Goal: Task Accomplishment & Management: Use online tool/utility

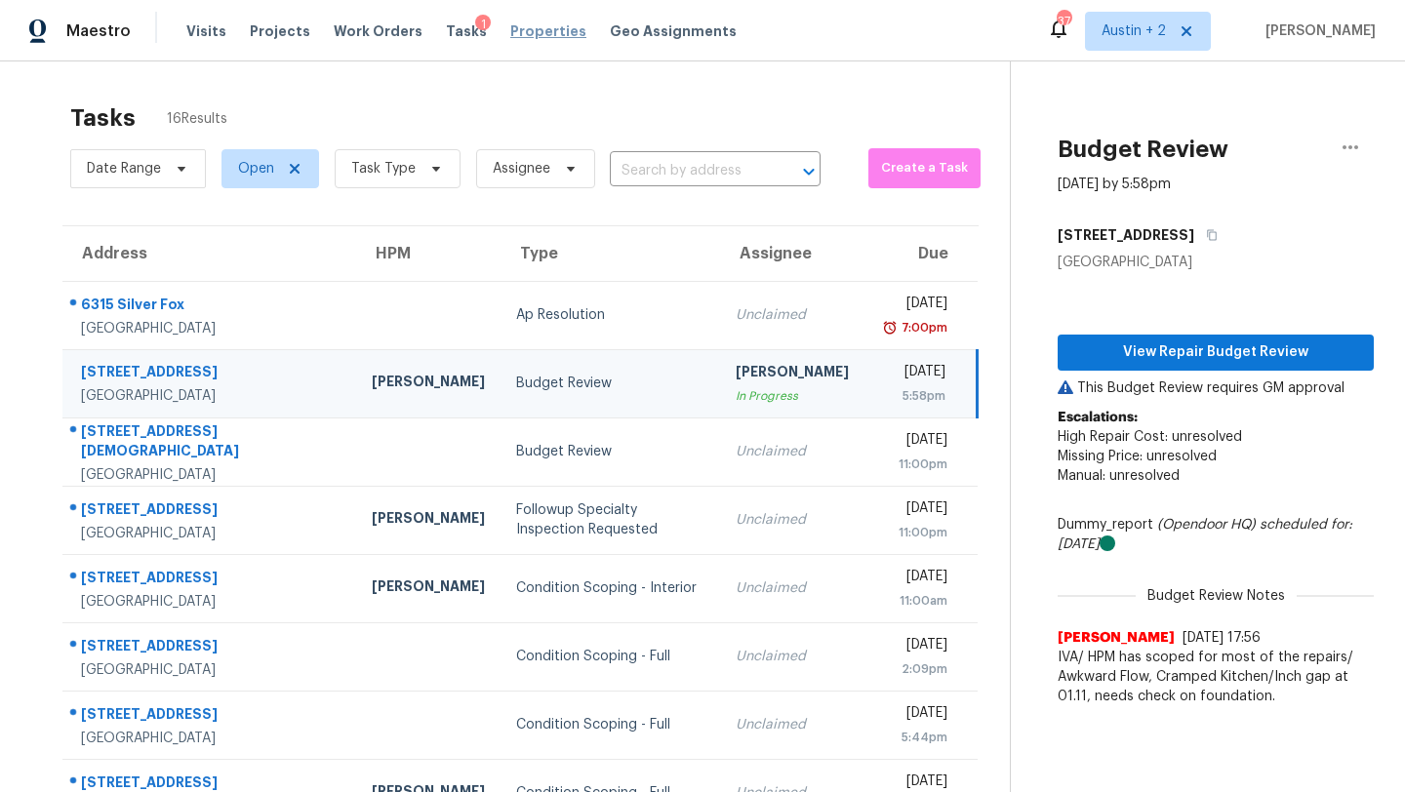
click at [537, 31] on span "Properties" at bounding box center [548, 31] width 76 height 20
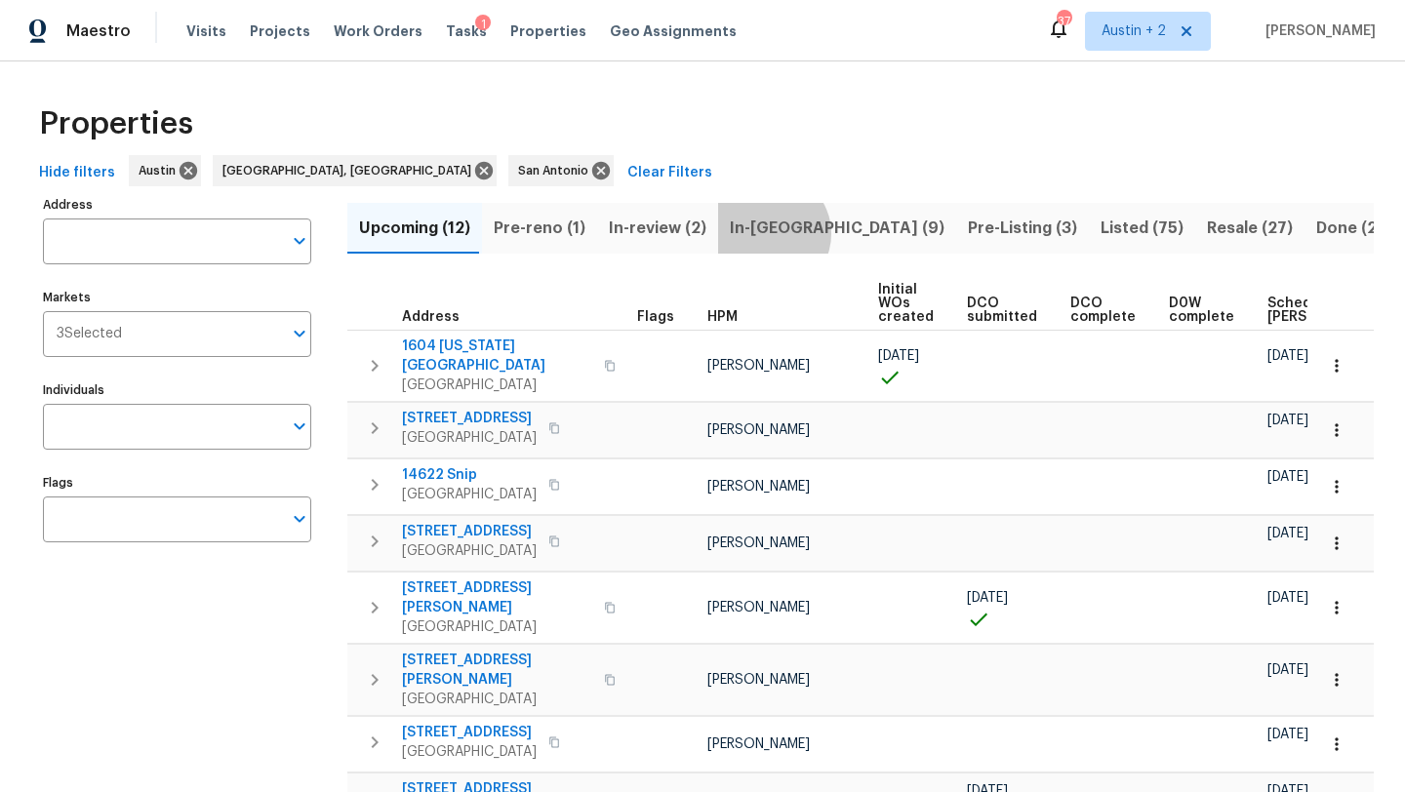
click at [758, 233] on span "In-[GEOGRAPHIC_DATA] (9)" at bounding box center [837, 228] width 215 height 27
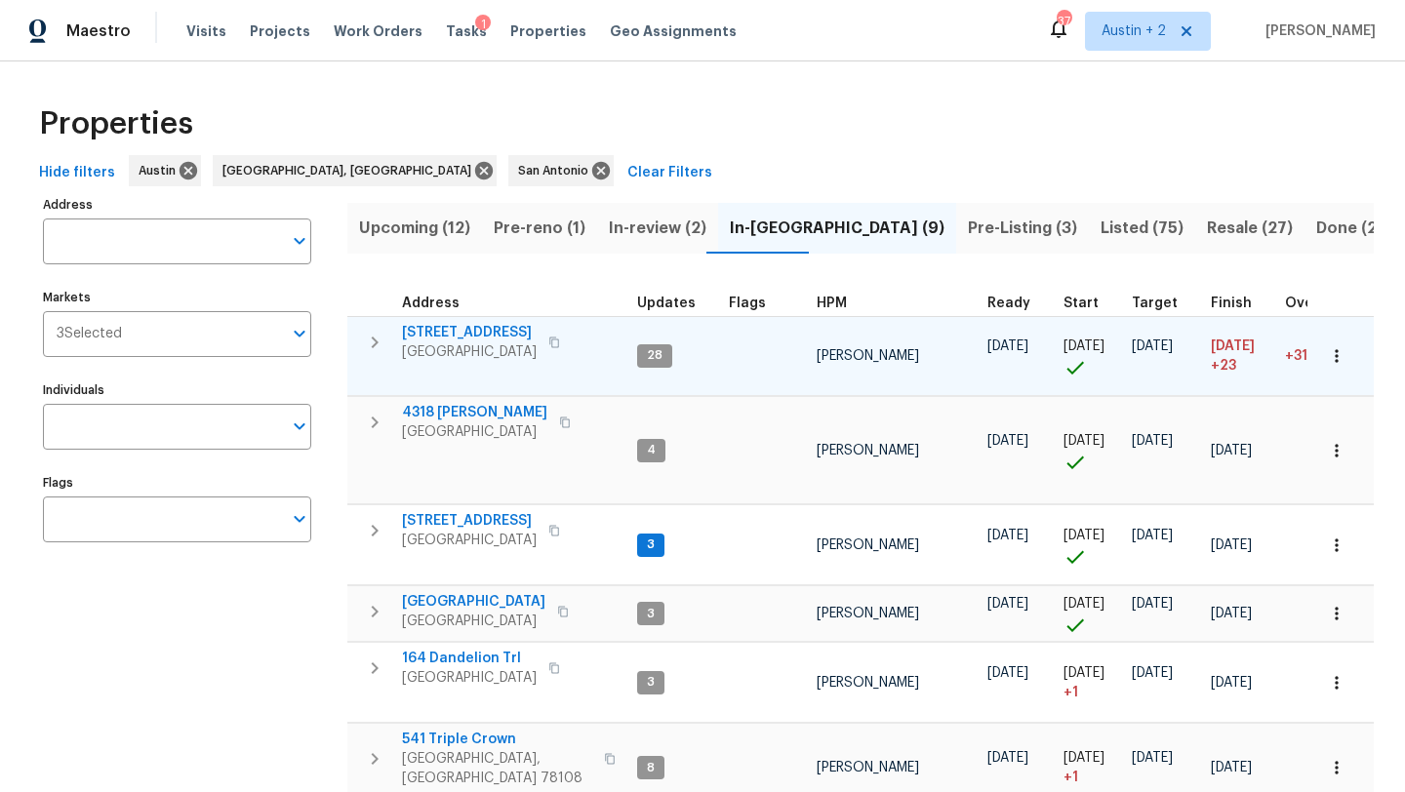
click at [485, 339] on span "[STREET_ADDRESS]" at bounding box center [469, 333] width 135 height 20
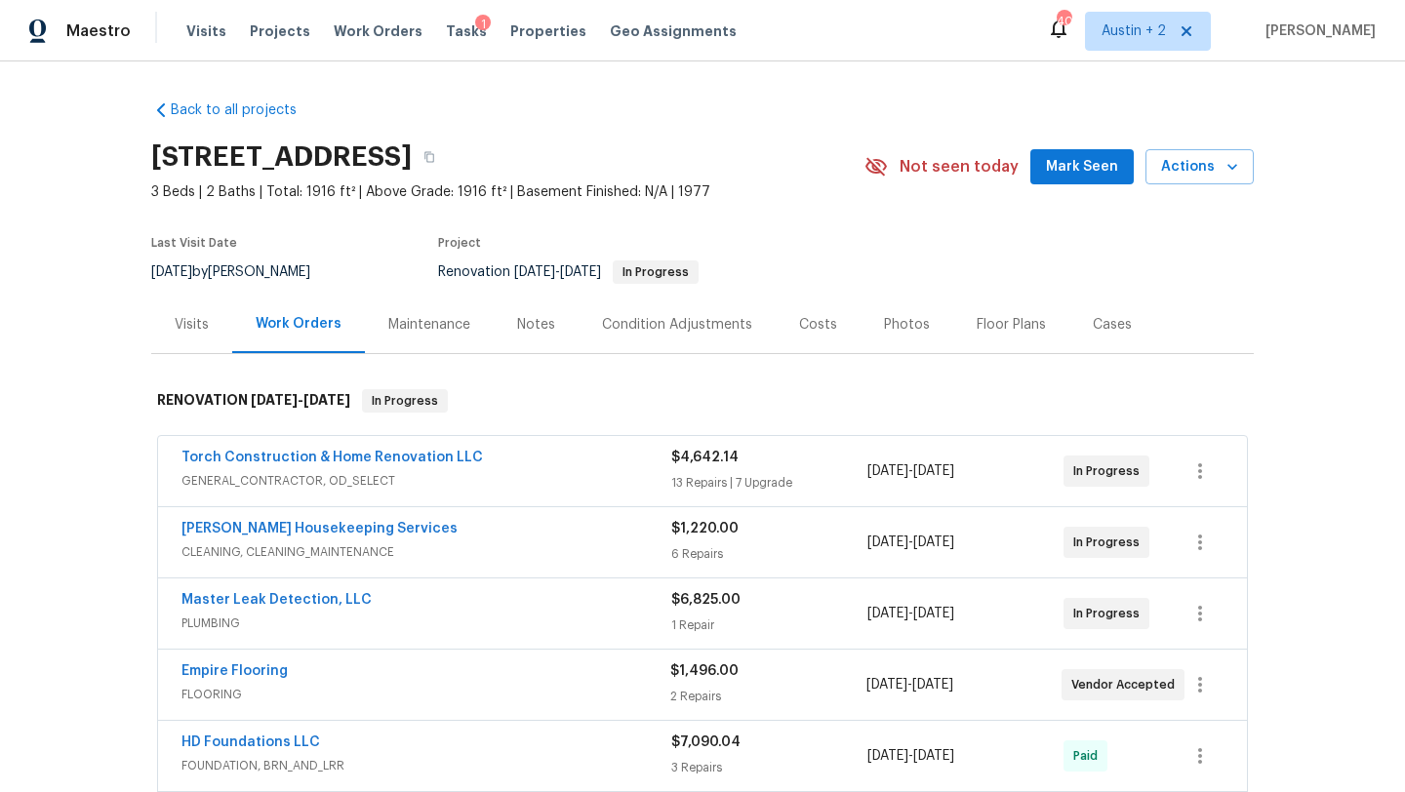
click at [1083, 176] on span "Mark Seen" at bounding box center [1082, 167] width 72 height 24
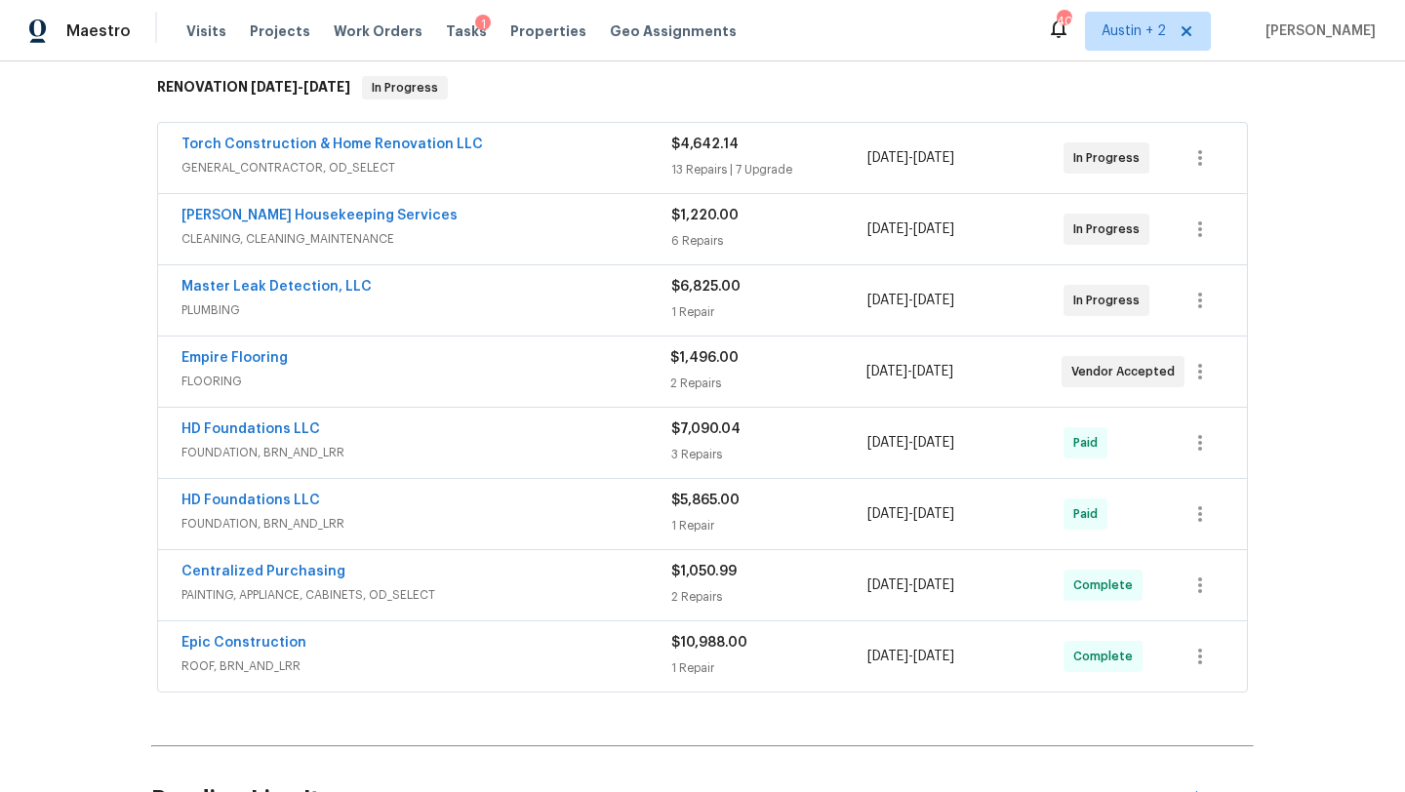
scroll to position [13, 0]
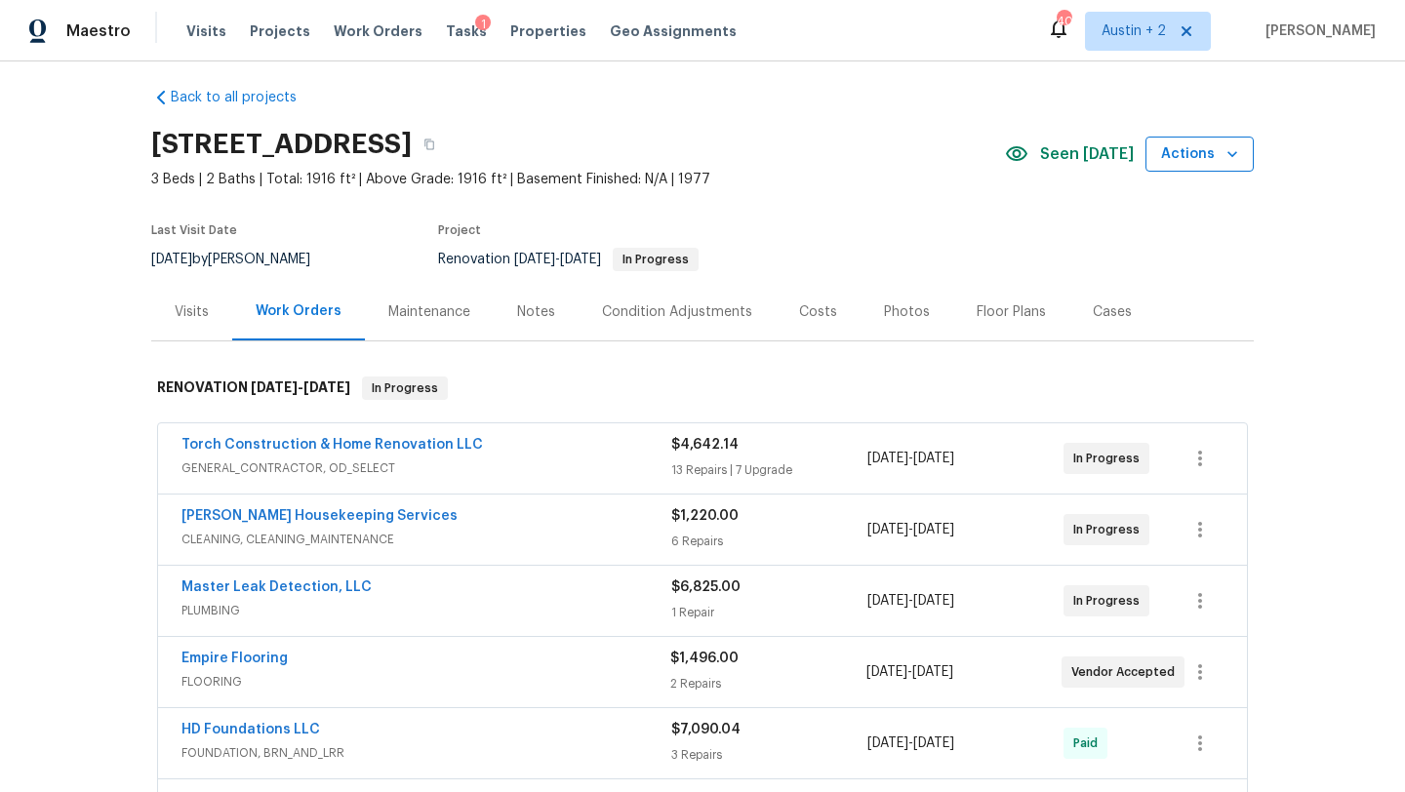
click at [1237, 158] on icon "button" at bounding box center [1233, 154] width 20 height 20
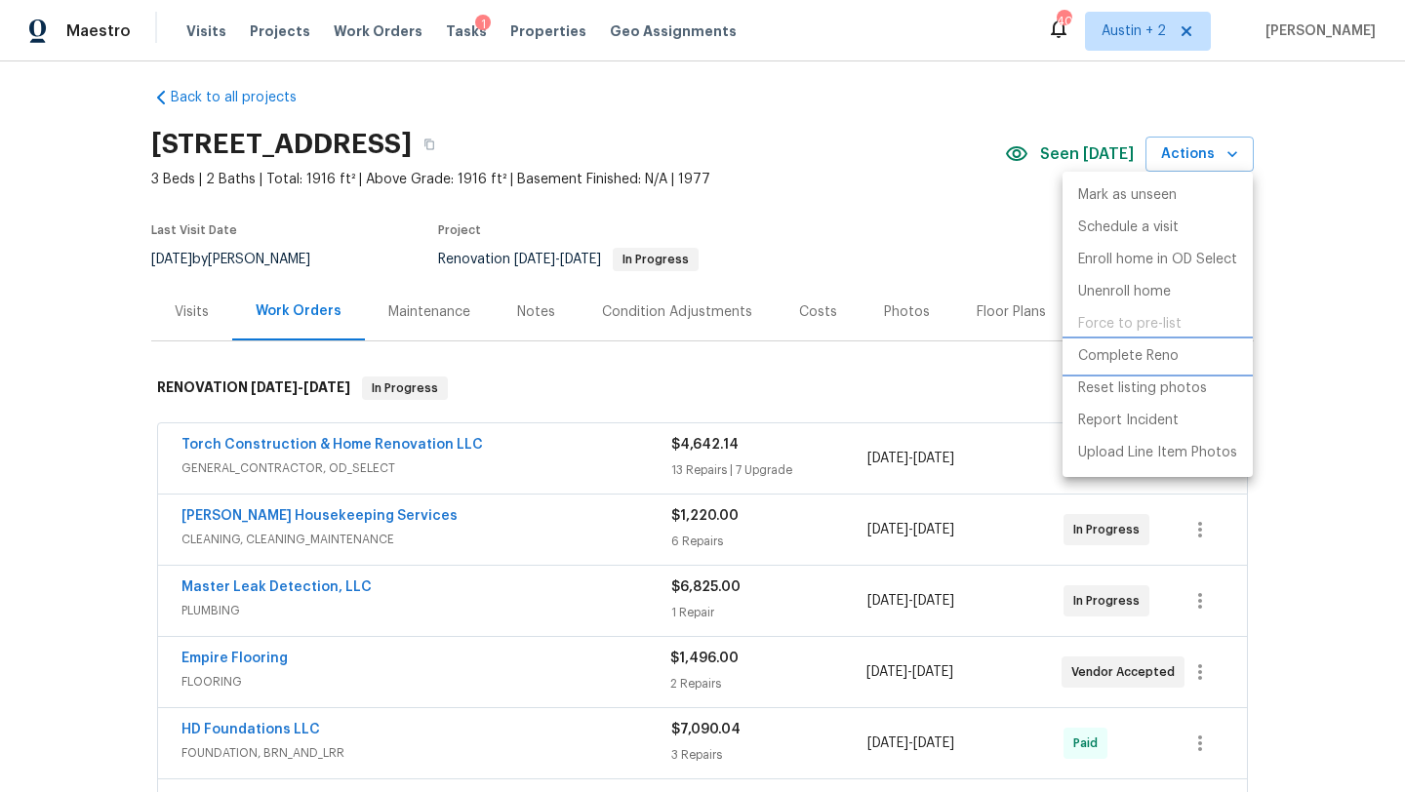
click at [1189, 352] on li "Complete Reno" at bounding box center [1158, 357] width 190 height 32
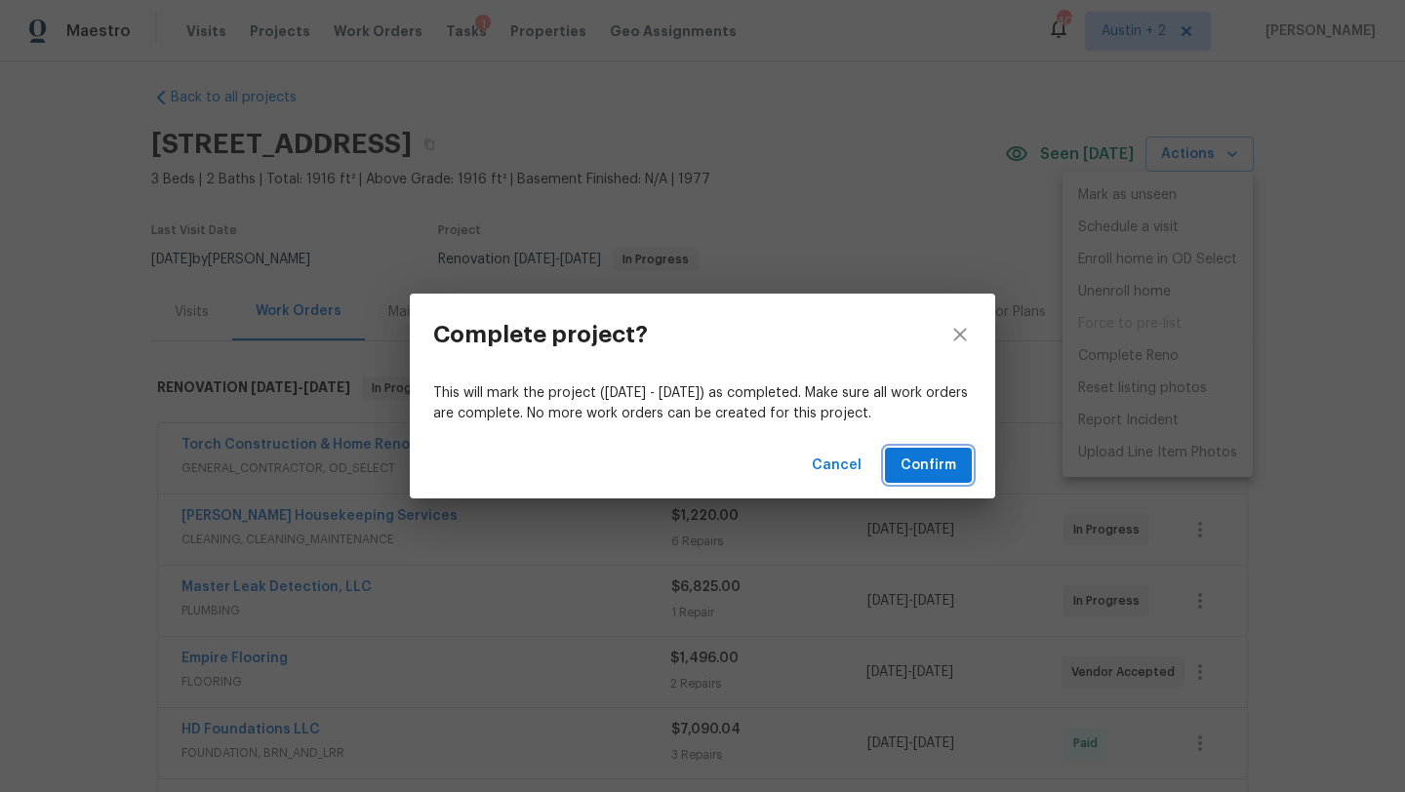
click at [935, 462] on span "Confirm" at bounding box center [929, 466] width 56 height 24
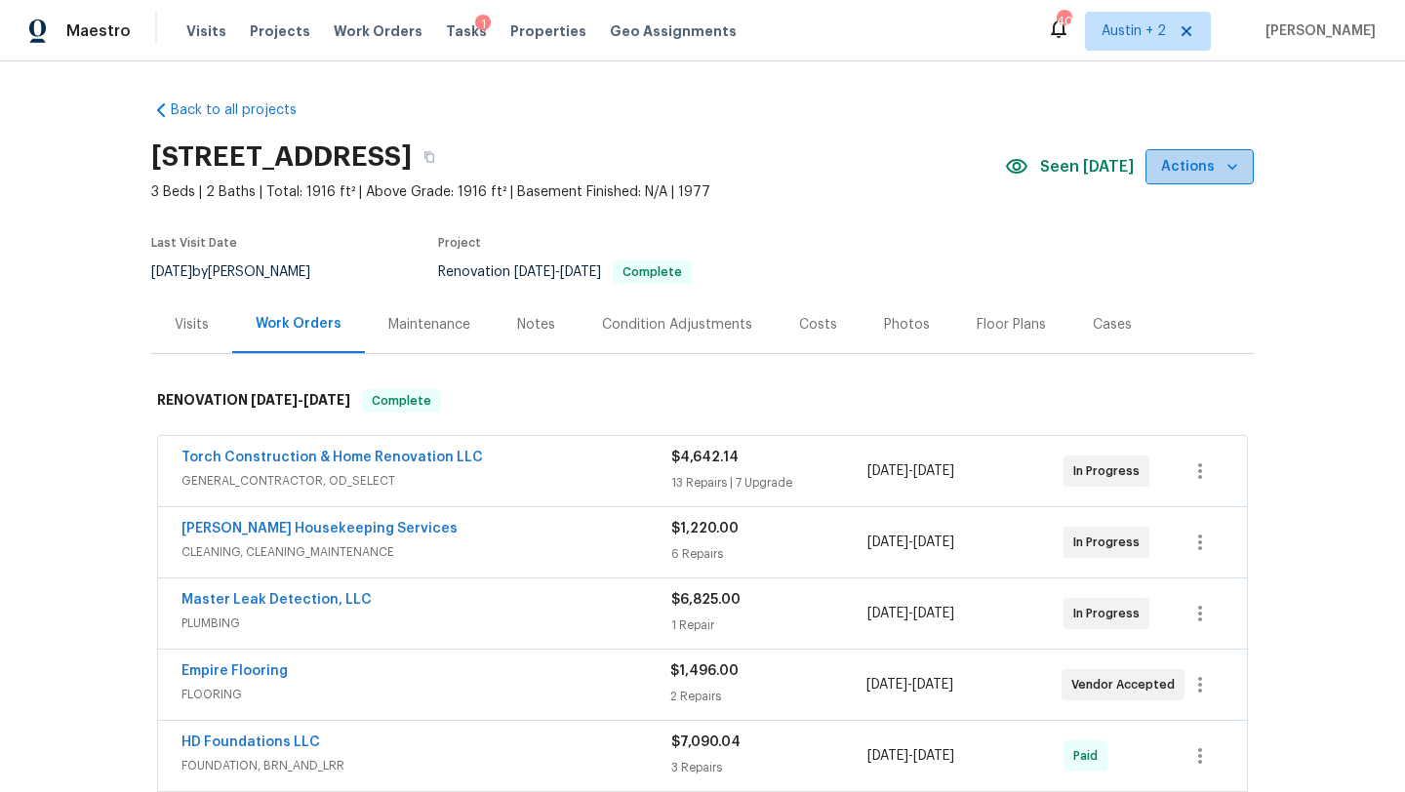
click at [1214, 170] on span "Actions" at bounding box center [1199, 167] width 77 height 24
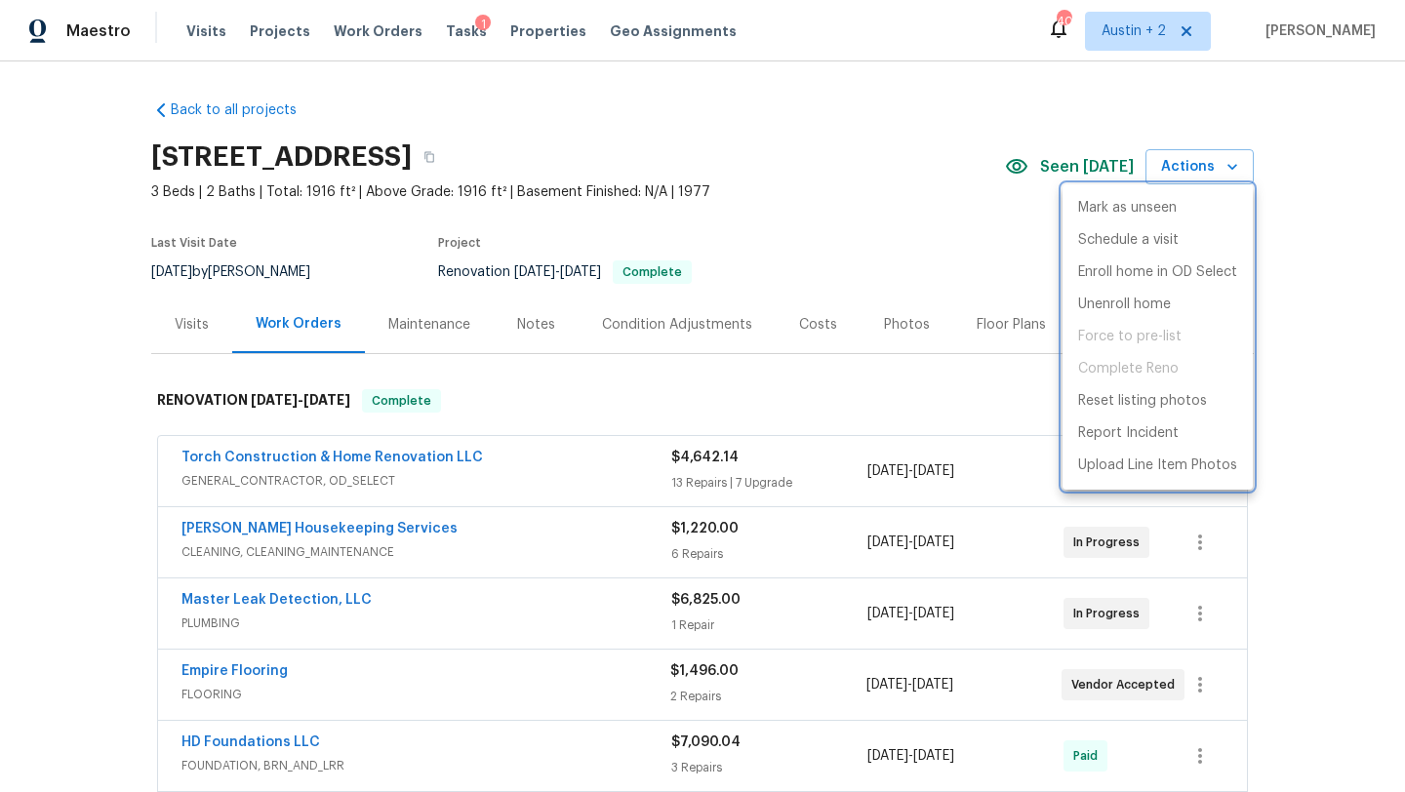
click at [1374, 338] on div at bounding box center [702, 396] width 1405 height 792
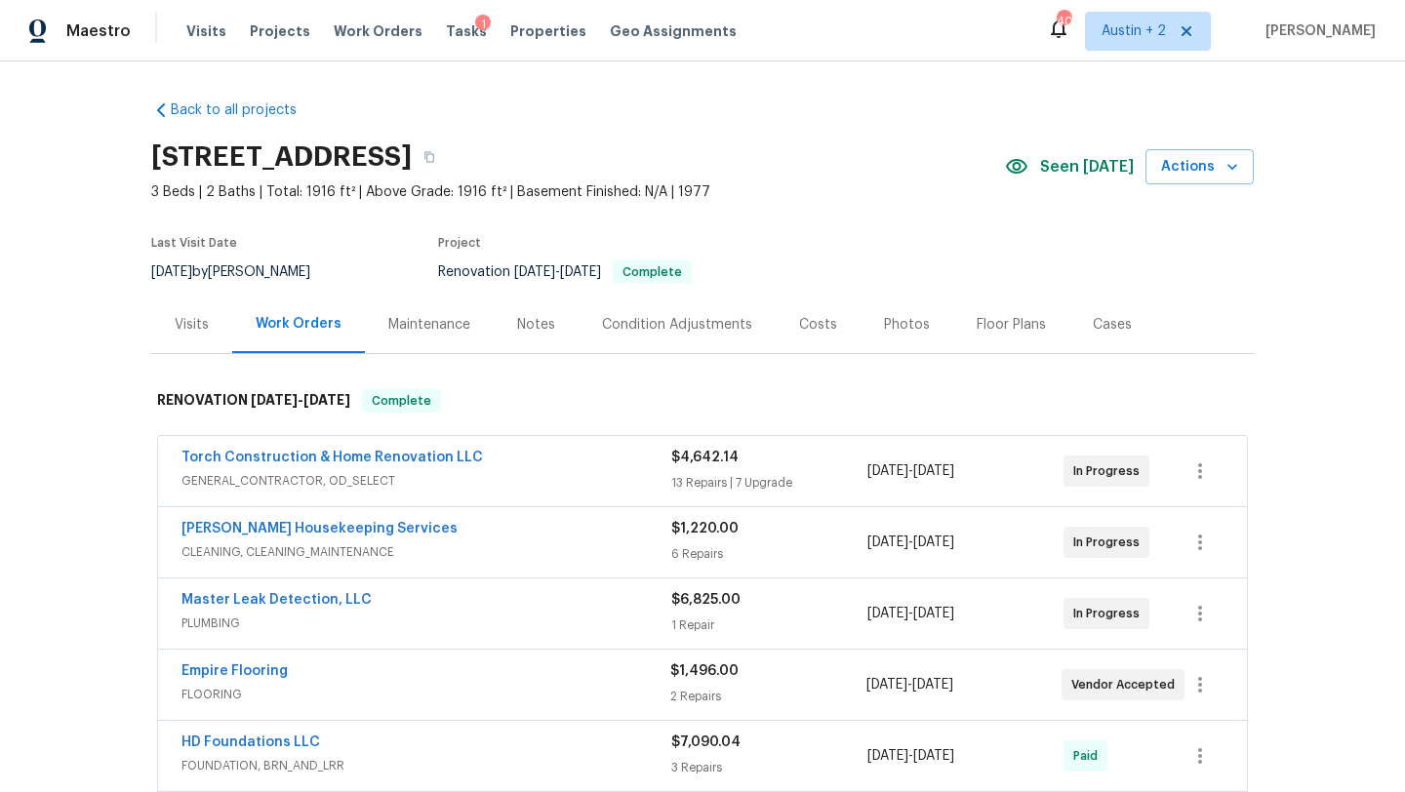
click at [192, 326] on div "Visits" at bounding box center [192, 325] width 34 height 20
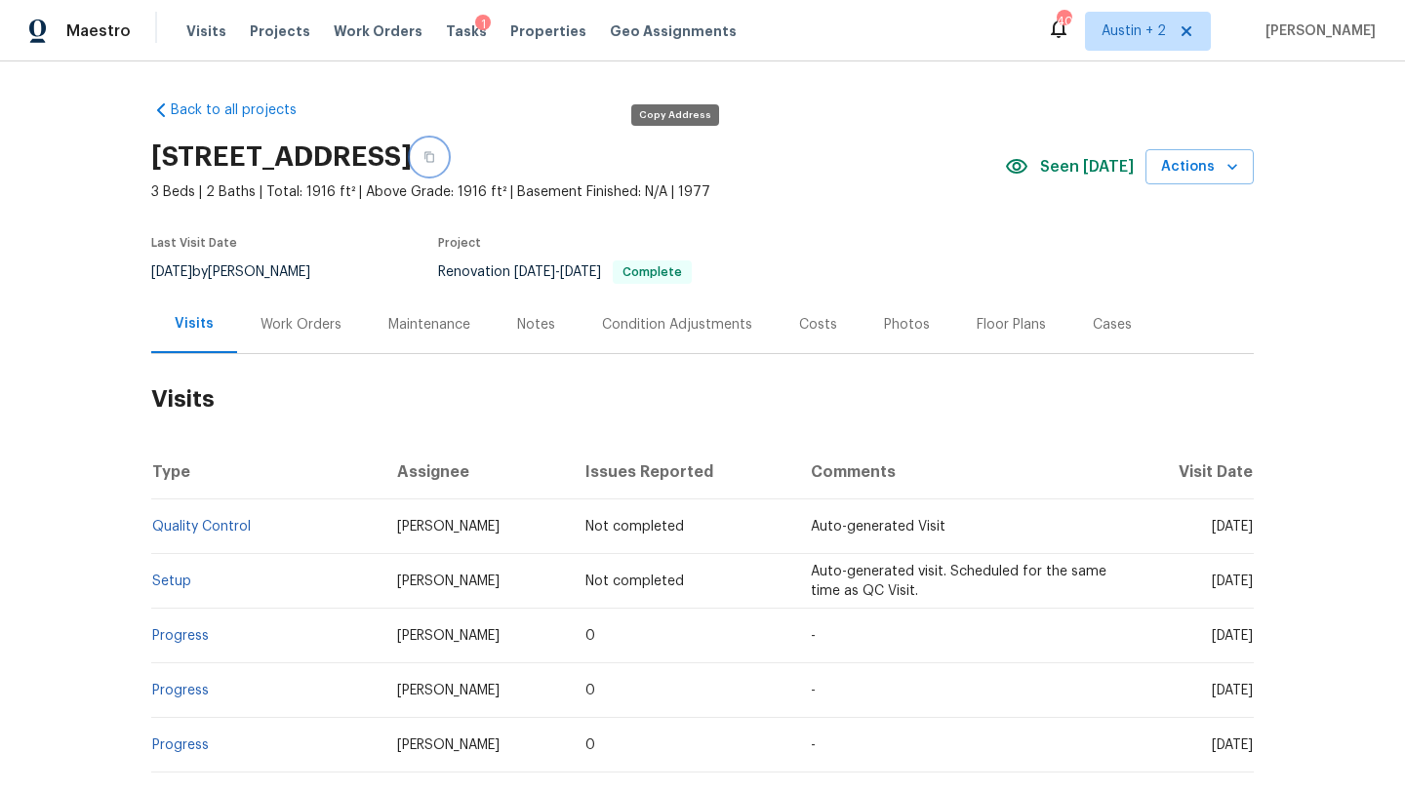
click at [434, 161] on icon "button" at bounding box center [429, 157] width 10 height 11
click at [1204, 160] on span "Actions" at bounding box center [1199, 167] width 77 height 24
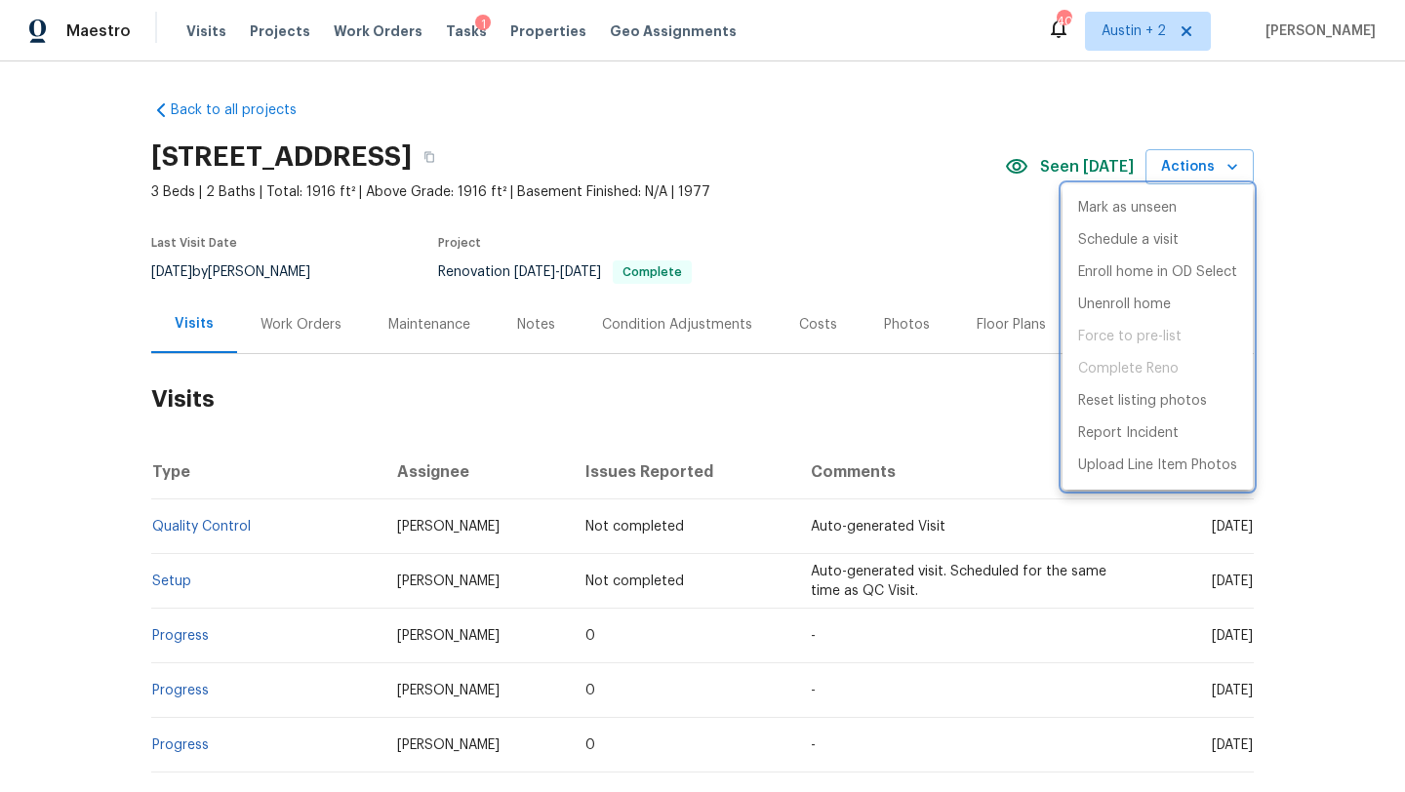
click at [842, 181] on div at bounding box center [702, 396] width 1405 height 792
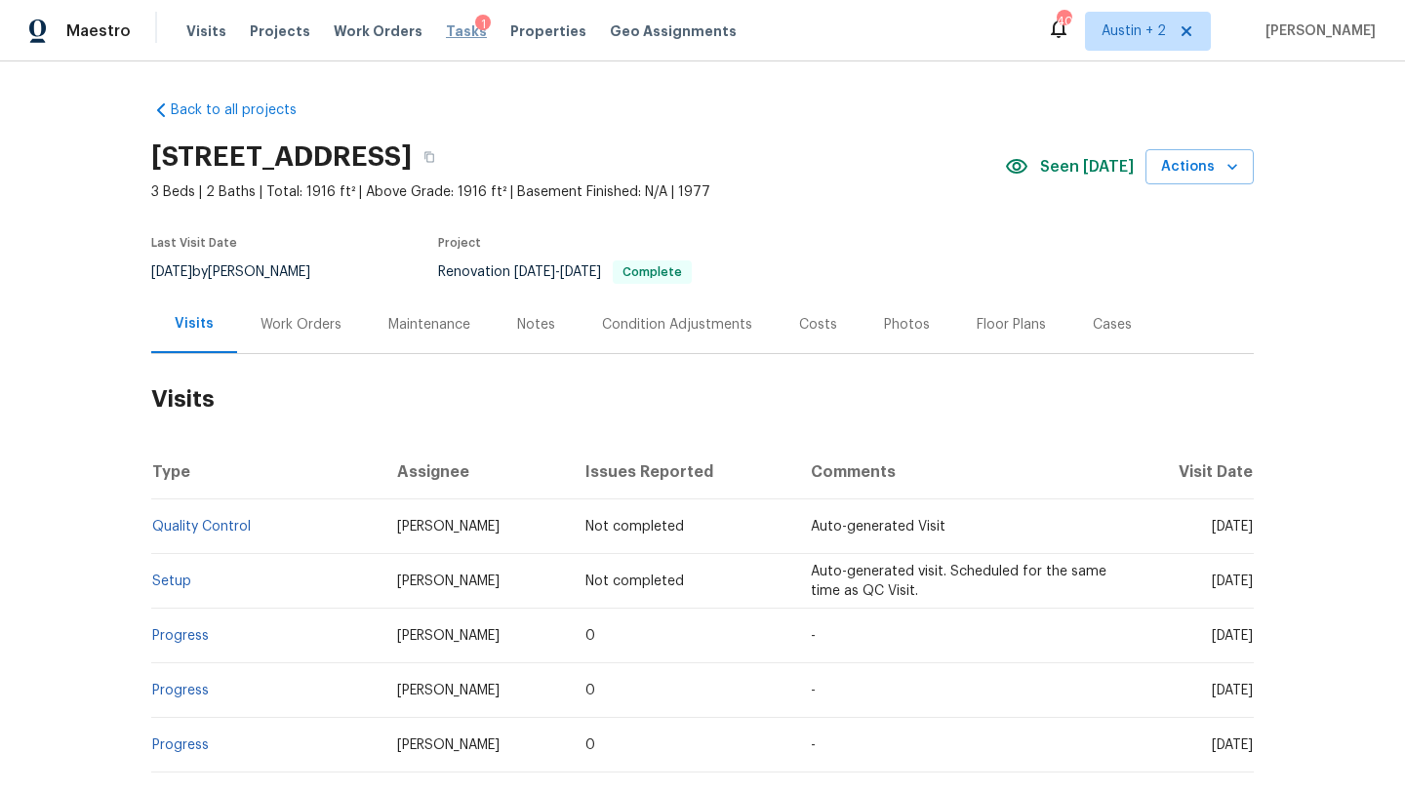
click at [446, 27] on span "Tasks" at bounding box center [466, 31] width 41 height 14
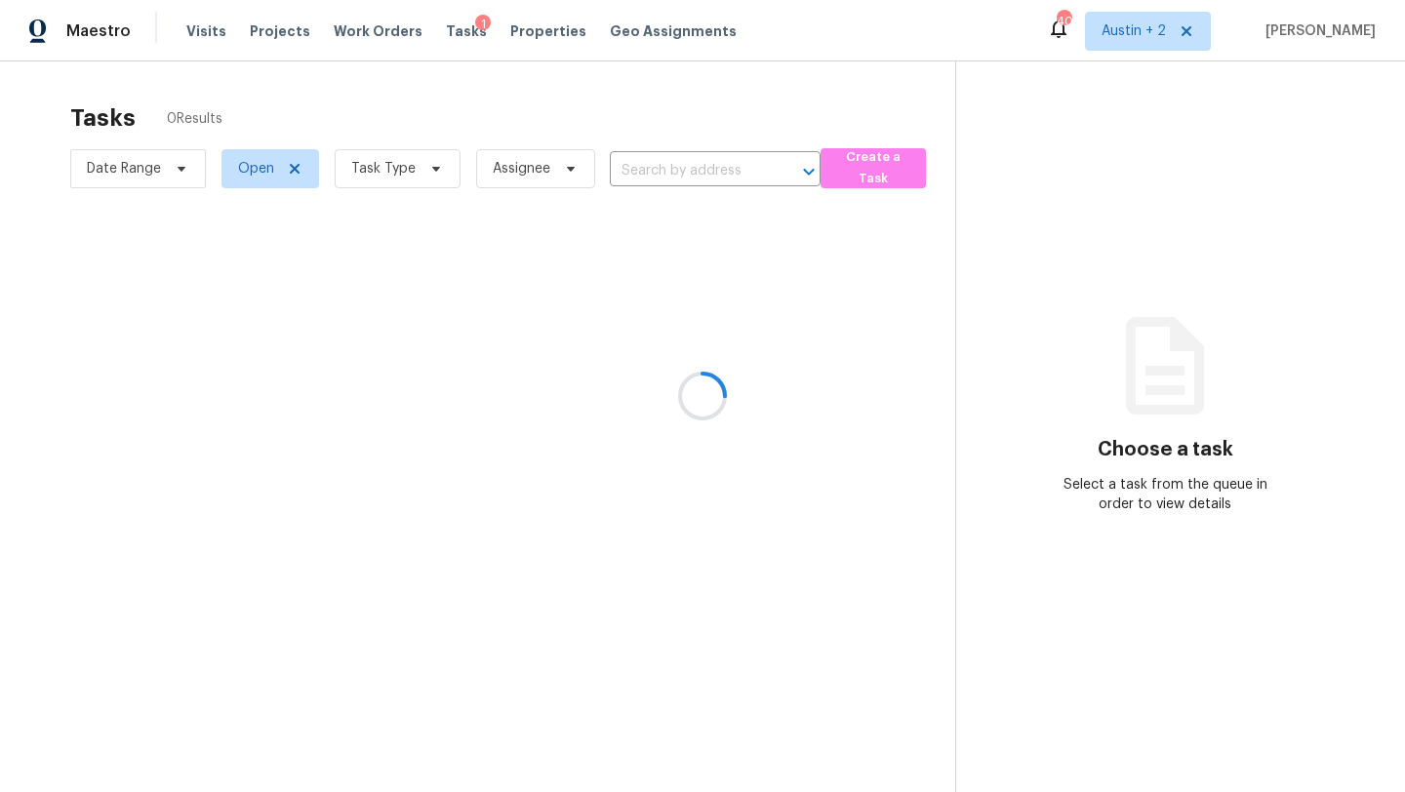
click at [539, 37] on div at bounding box center [702, 396] width 1405 height 792
click at [532, 28] on div at bounding box center [702, 396] width 1405 height 792
click at [522, 36] on div at bounding box center [702, 396] width 1405 height 792
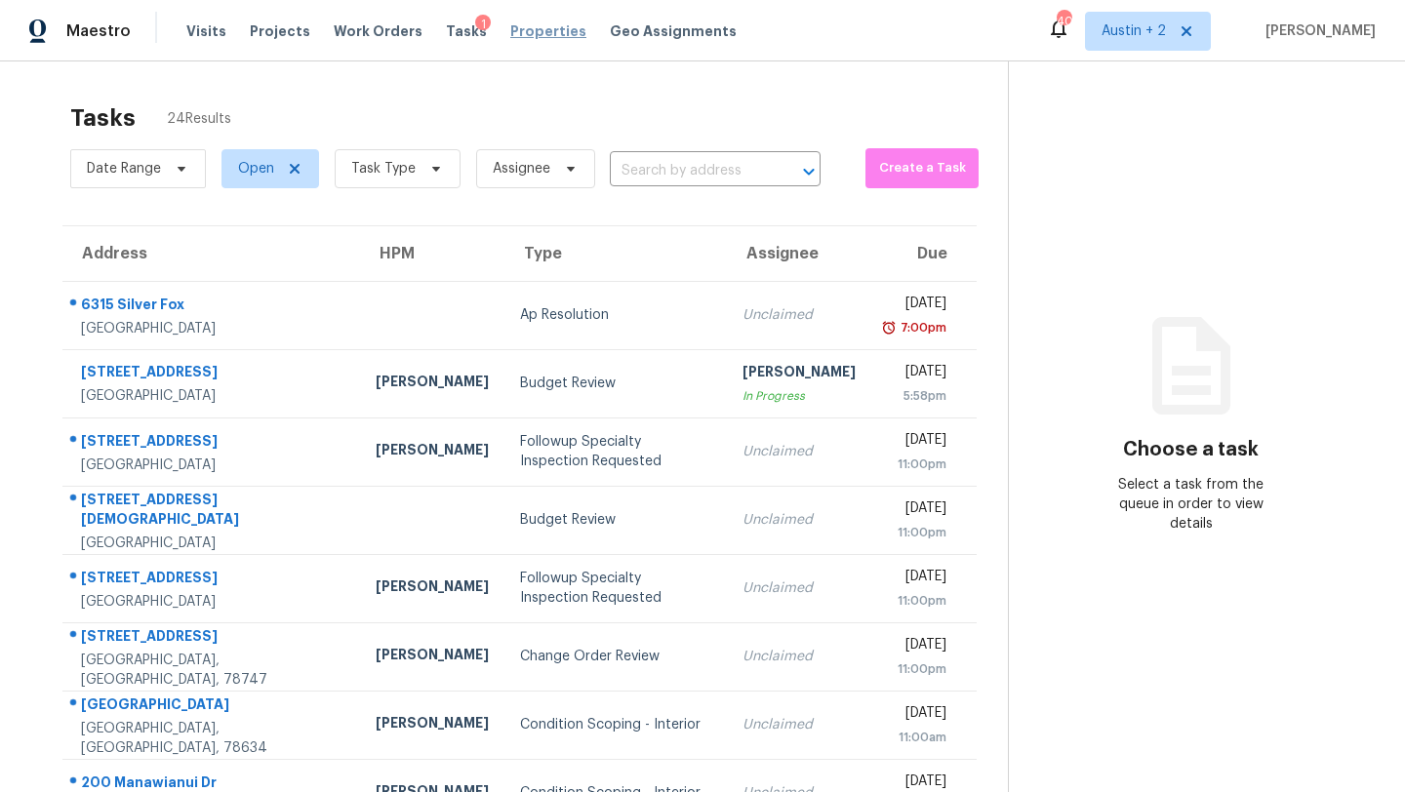
click at [521, 28] on span "Properties" at bounding box center [548, 31] width 76 height 20
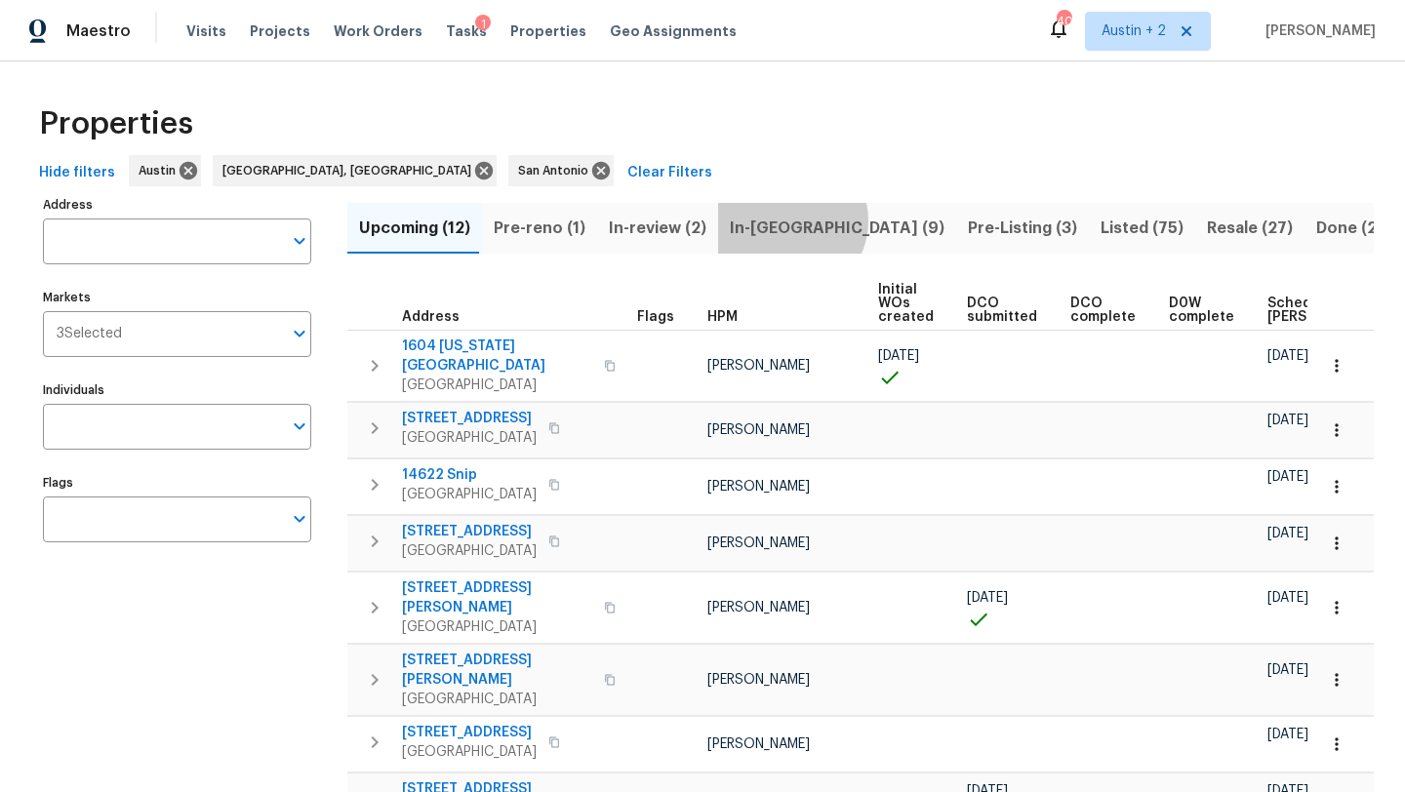
click at [778, 221] on span "In-[GEOGRAPHIC_DATA] (9)" at bounding box center [837, 228] width 215 height 27
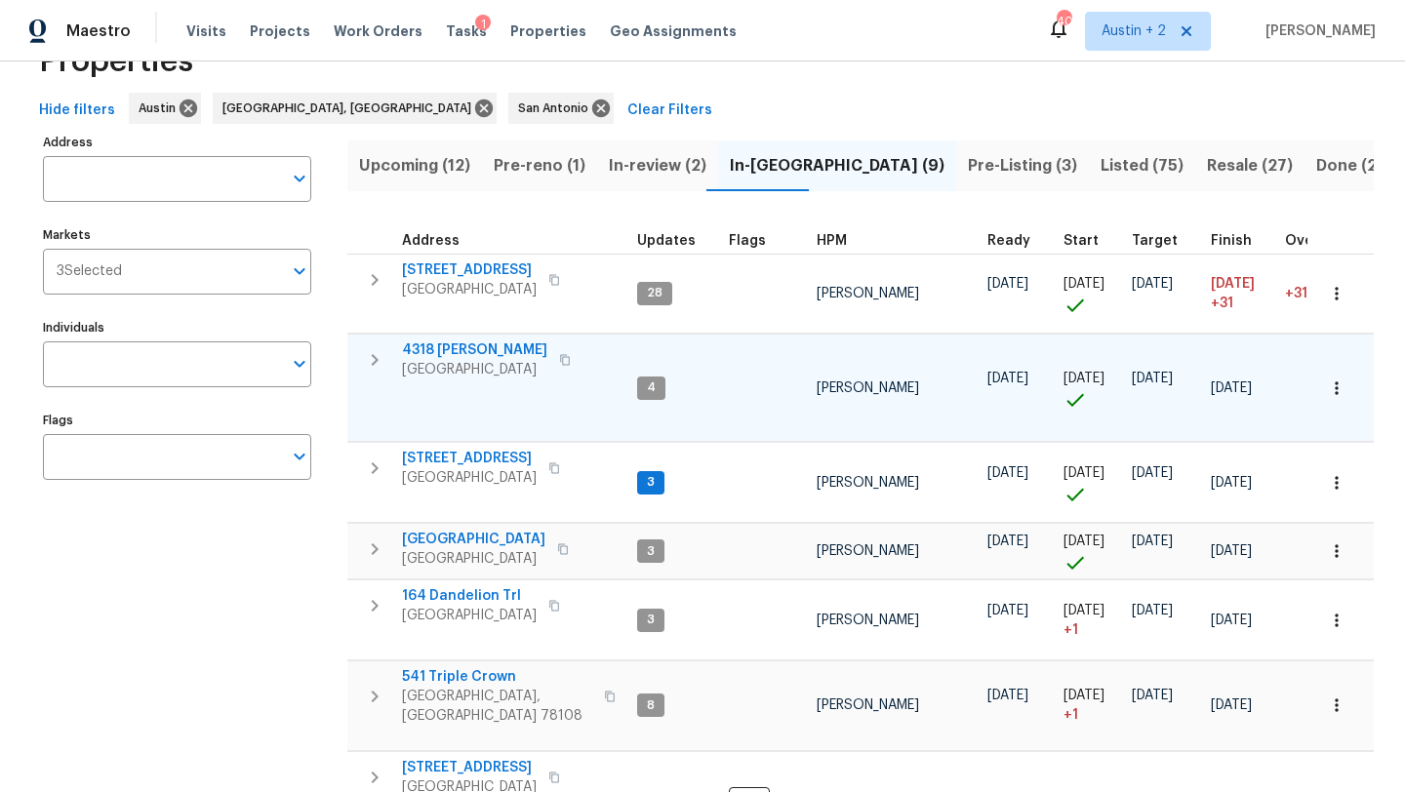
scroll to position [58, 0]
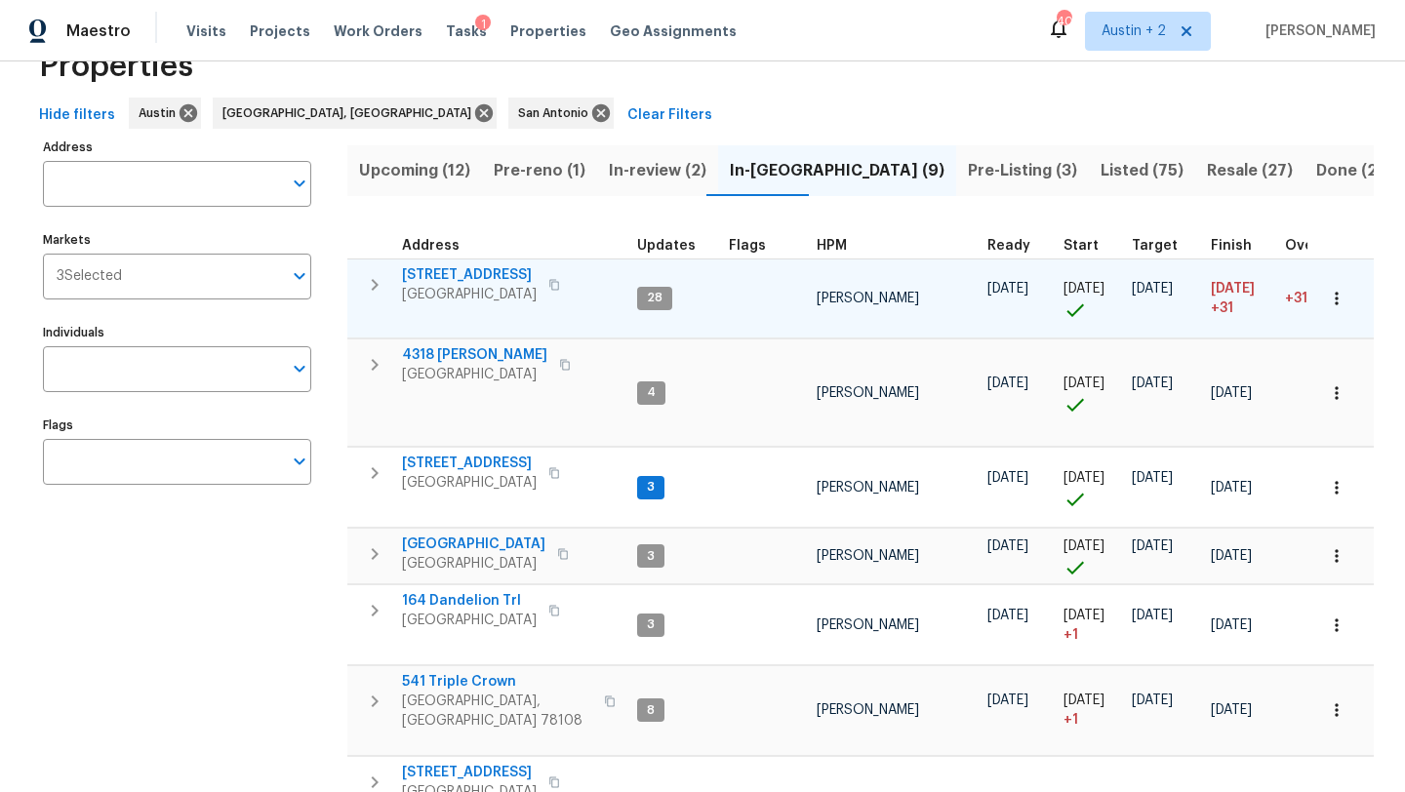
click at [1341, 298] on icon "button" at bounding box center [1337, 299] width 20 height 20
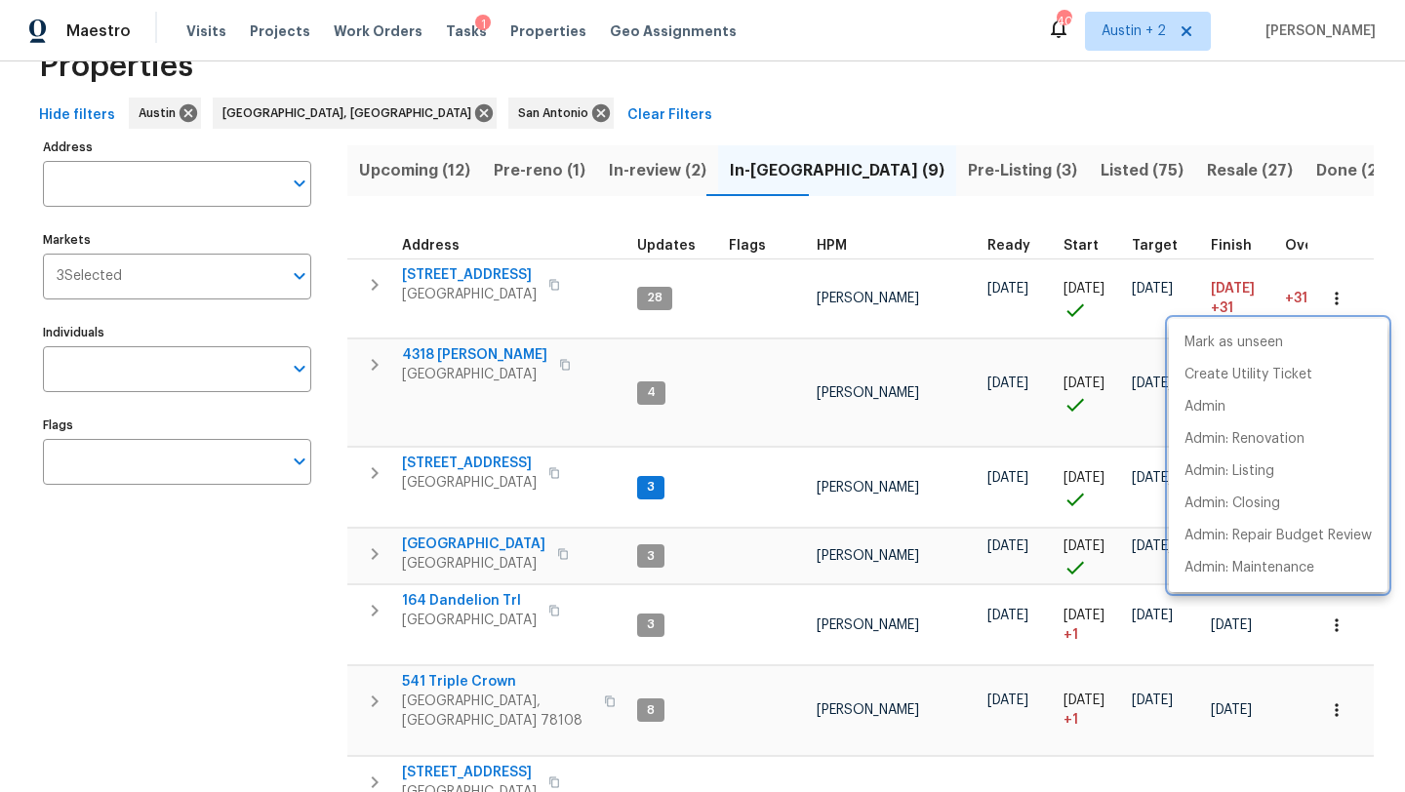
click at [503, 271] on div at bounding box center [702, 396] width 1405 height 792
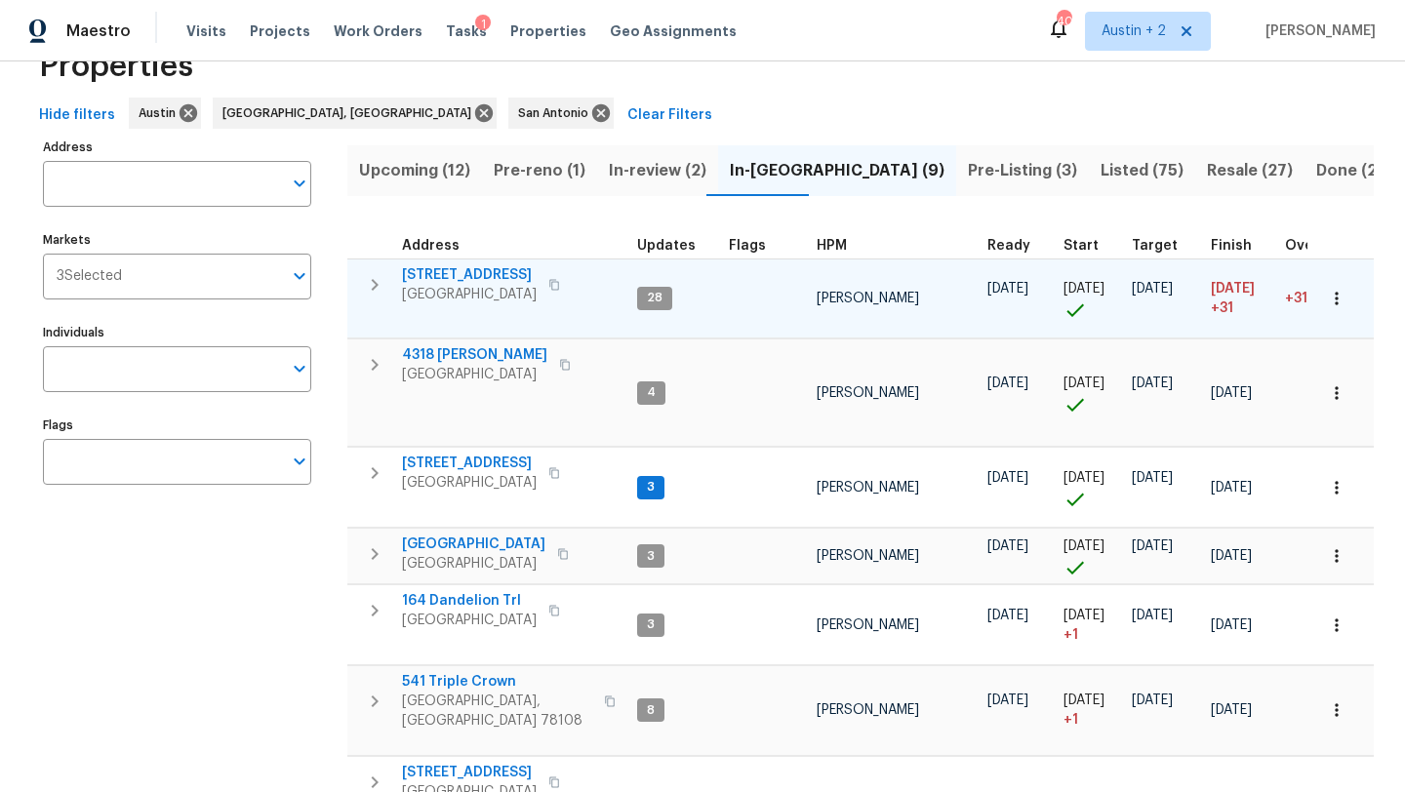
click at [498, 276] on span "[STREET_ADDRESS]" at bounding box center [469, 275] width 135 height 20
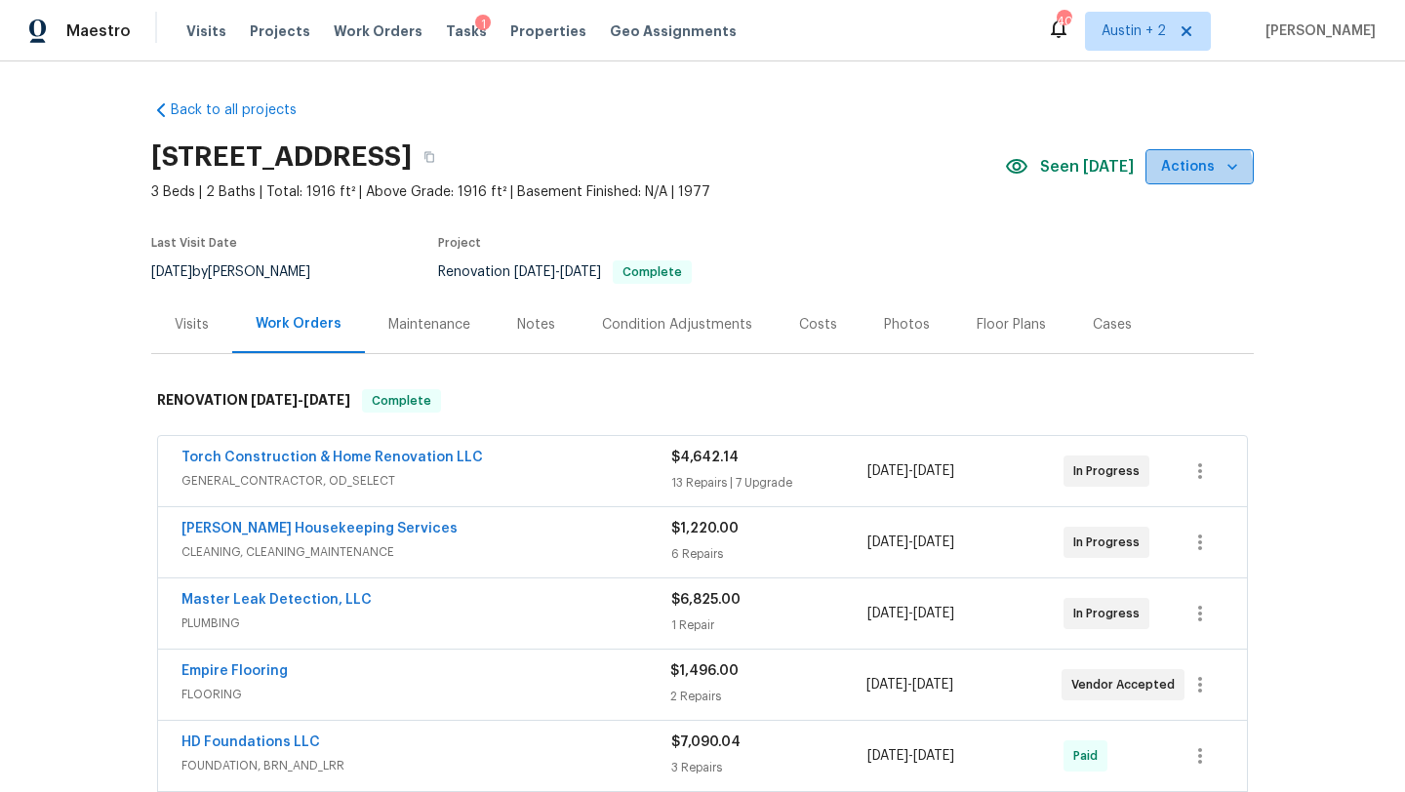
click at [1185, 174] on span "Actions" at bounding box center [1199, 167] width 77 height 24
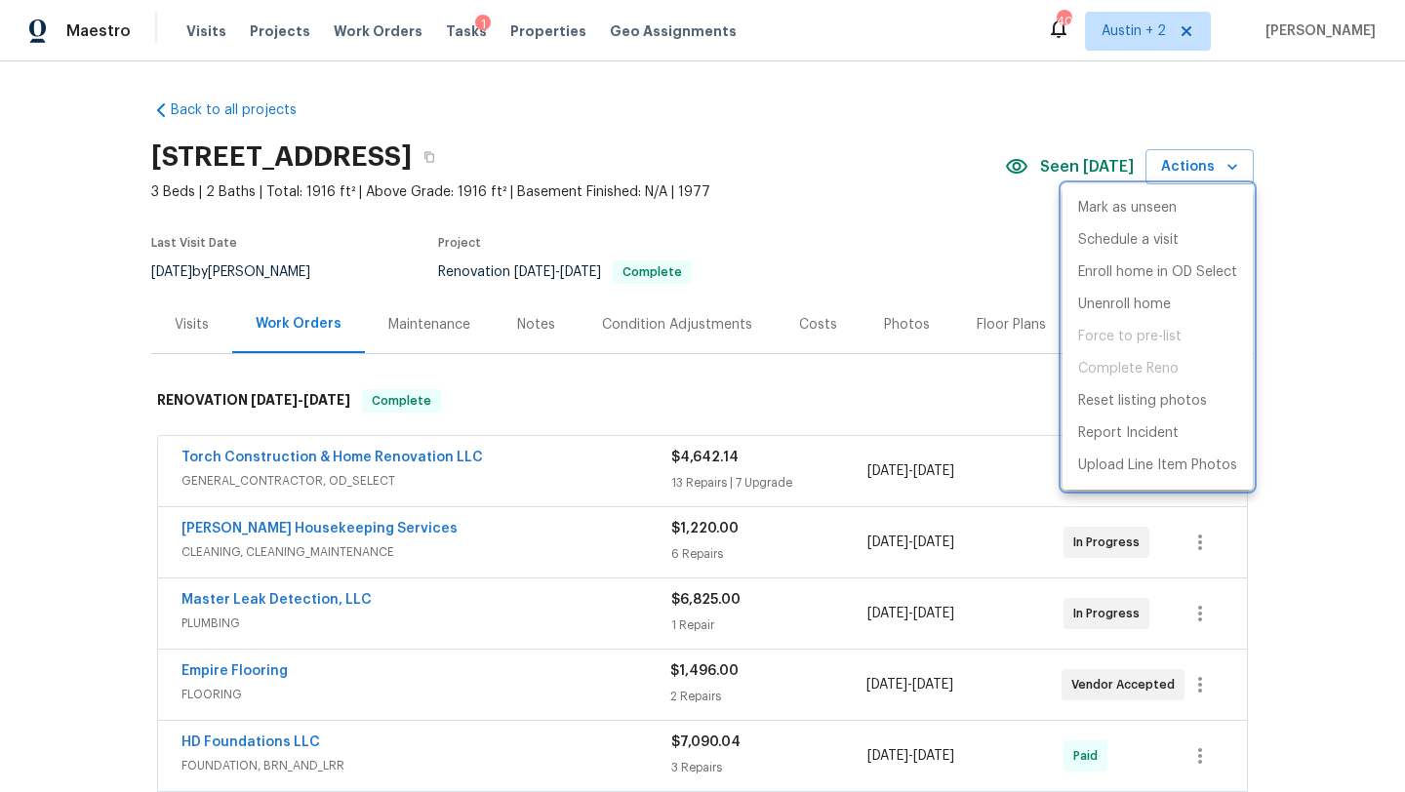
click at [1289, 307] on div at bounding box center [702, 396] width 1405 height 792
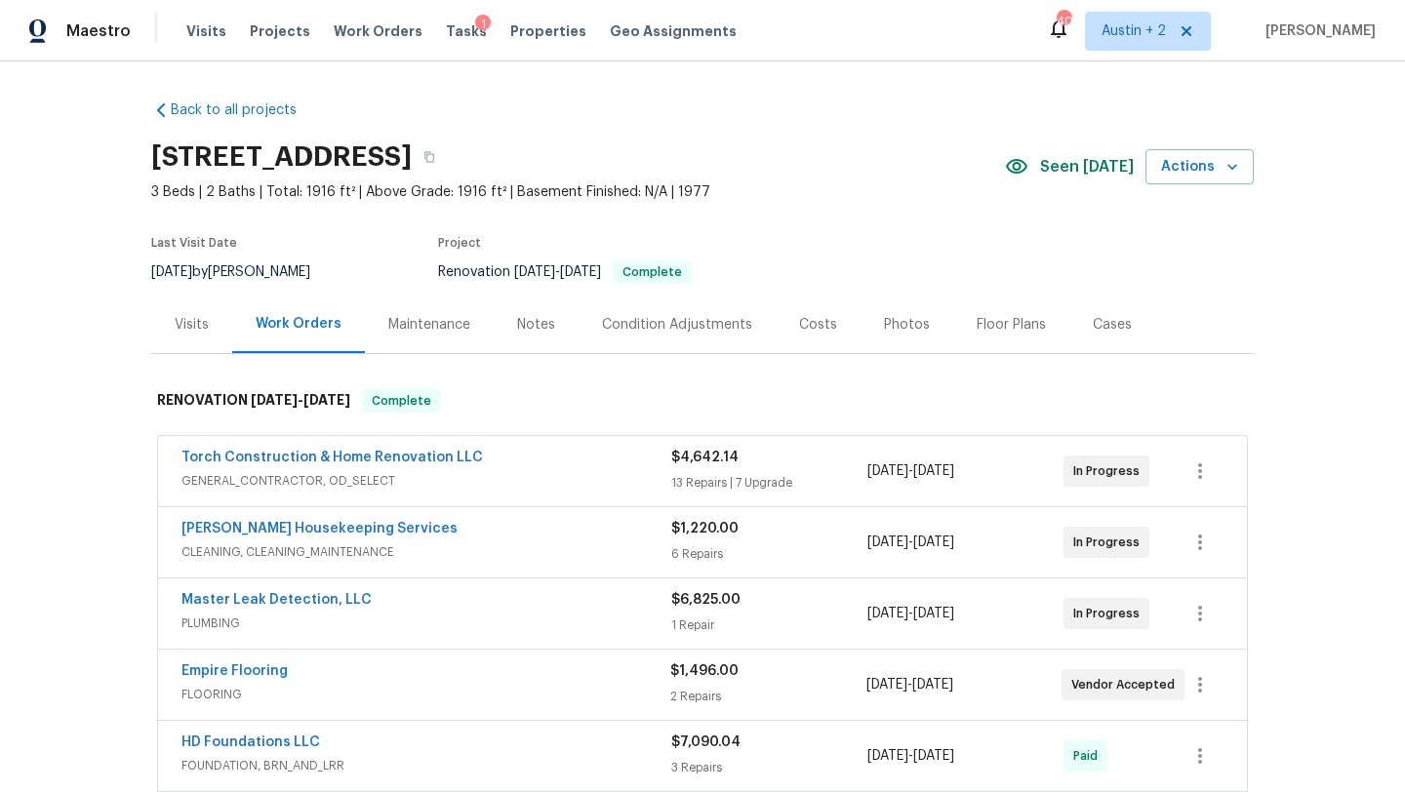
click at [807, 324] on div "Costs" at bounding box center [818, 325] width 38 height 20
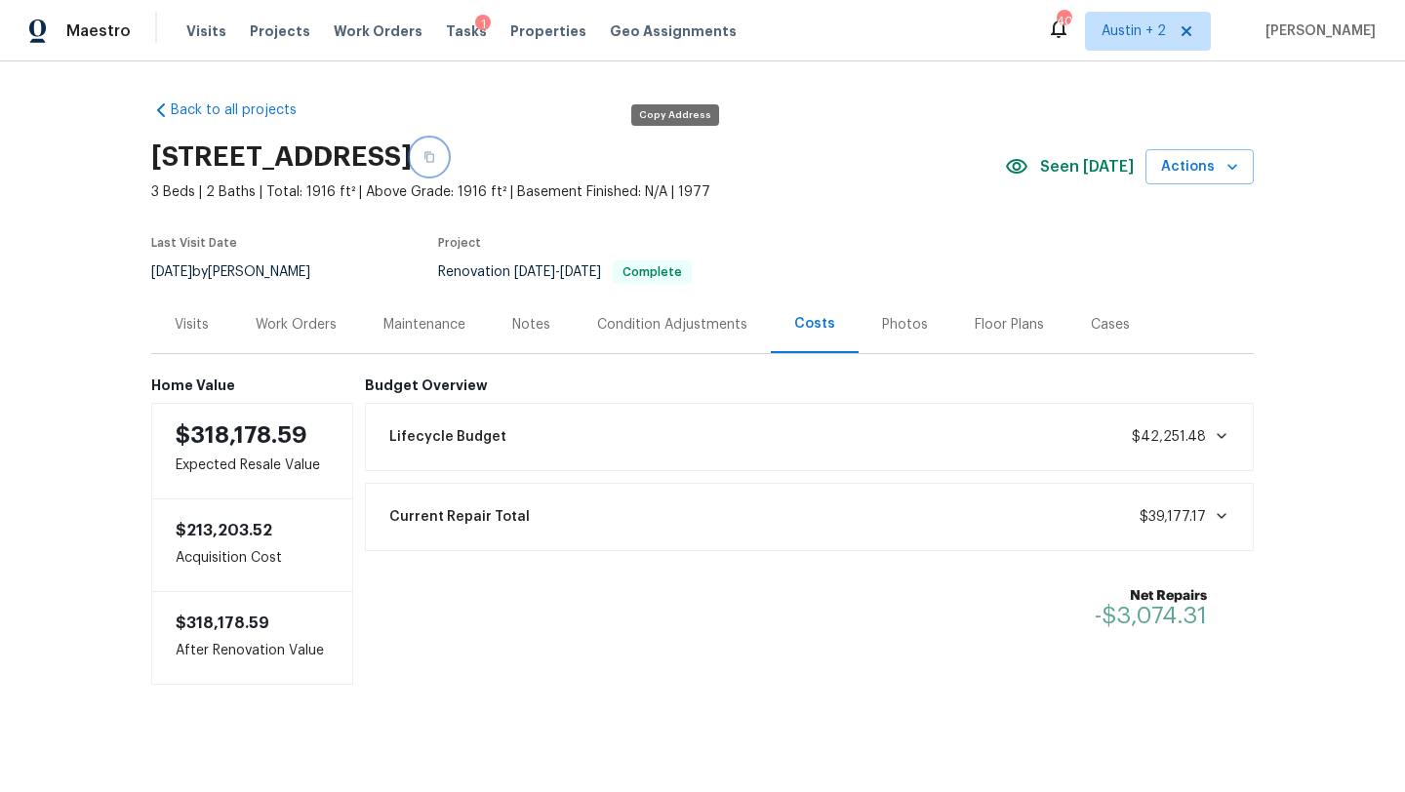
click at [447, 165] on button "button" at bounding box center [429, 157] width 35 height 35
click at [1237, 161] on icon "button" at bounding box center [1233, 167] width 20 height 20
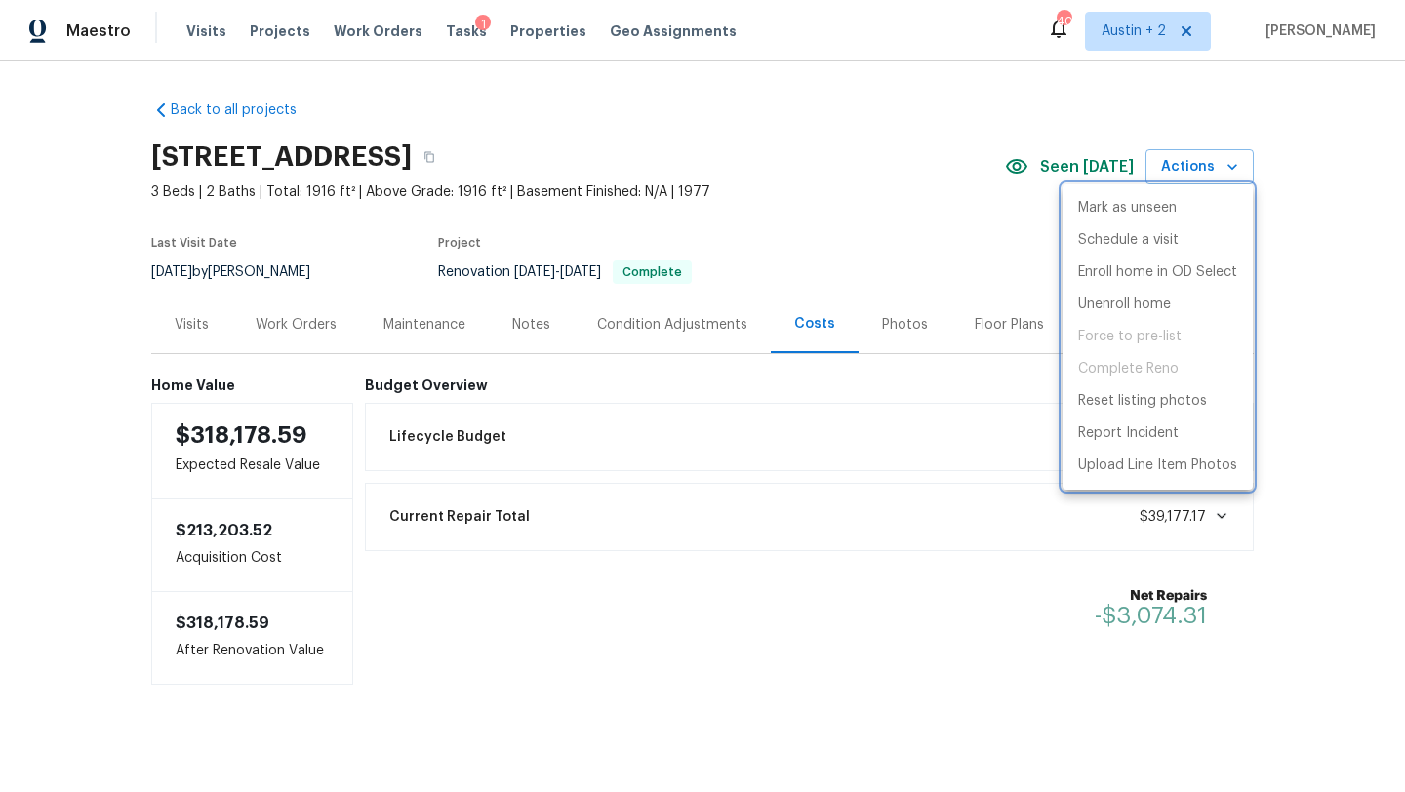
click at [1322, 372] on div at bounding box center [702, 396] width 1405 height 792
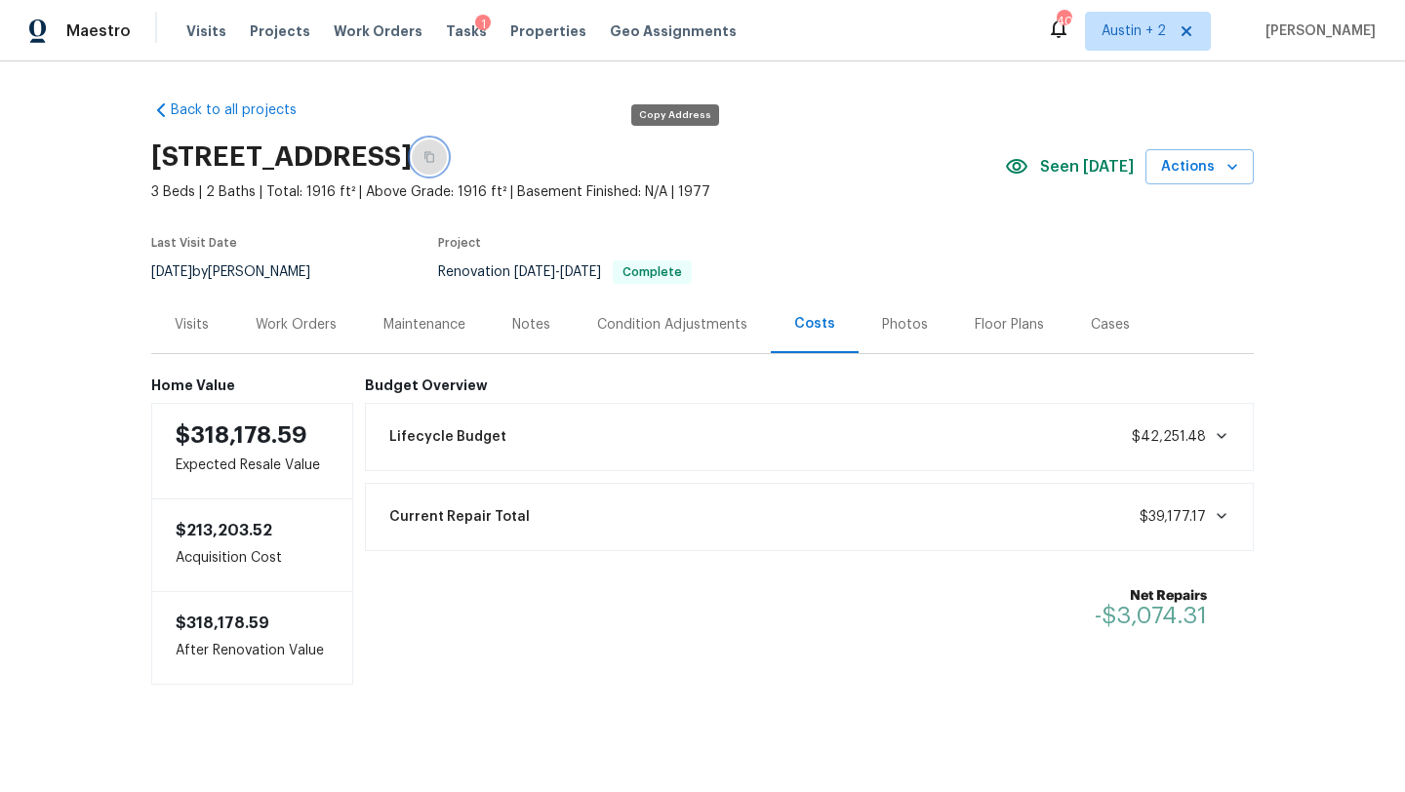
click at [435, 158] on icon "button" at bounding box center [429, 157] width 12 height 12
